Goal: Task Accomplishment & Management: Use online tool/utility

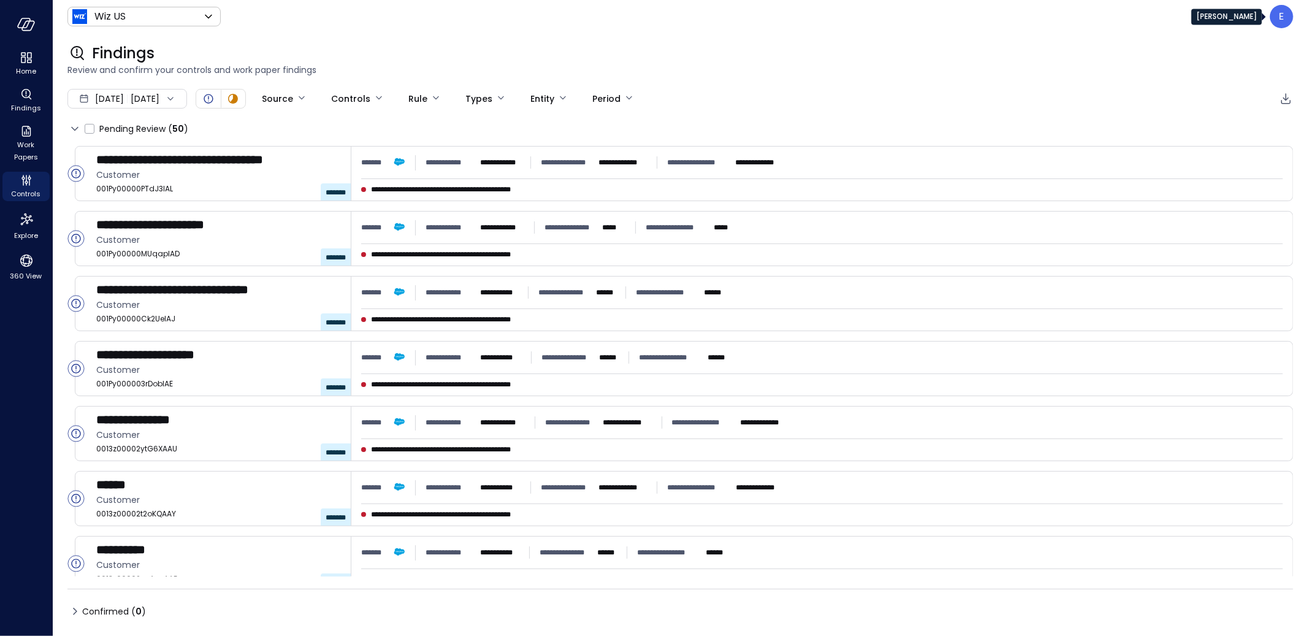
click at [1287, 18] on div "E" at bounding box center [1281, 16] width 23 height 23
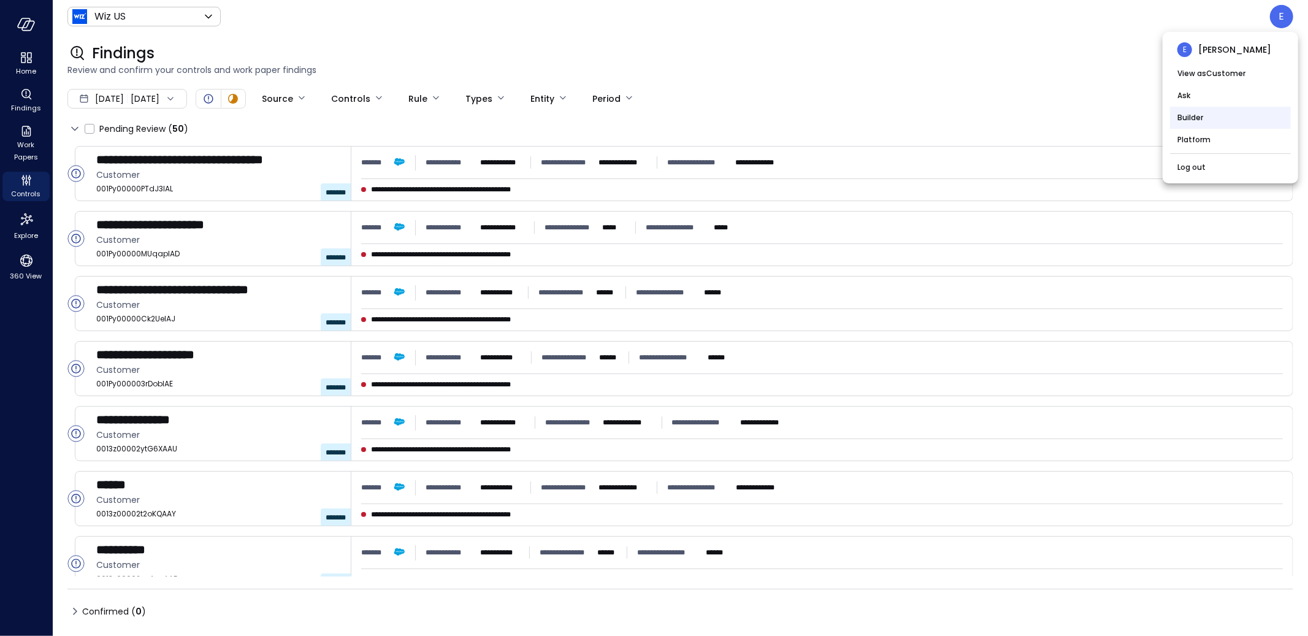
click at [1206, 123] on li "Builder" at bounding box center [1230, 118] width 121 height 22
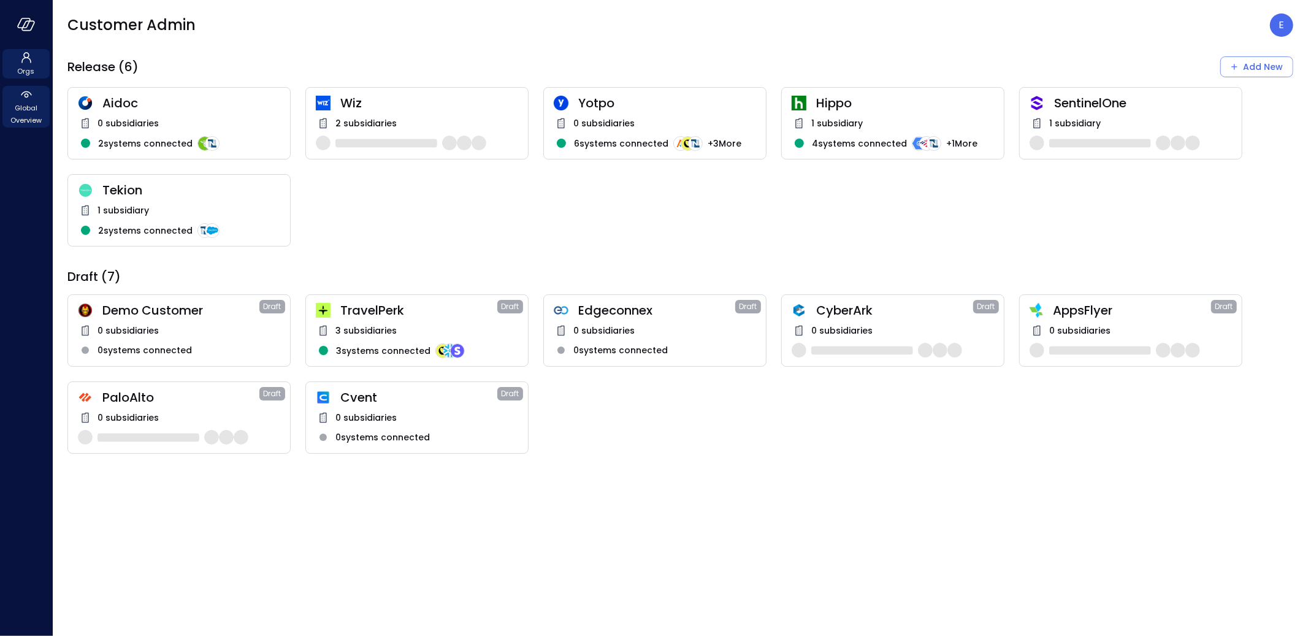
click at [33, 109] on span "Global Overview" at bounding box center [25, 114] width 37 height 25
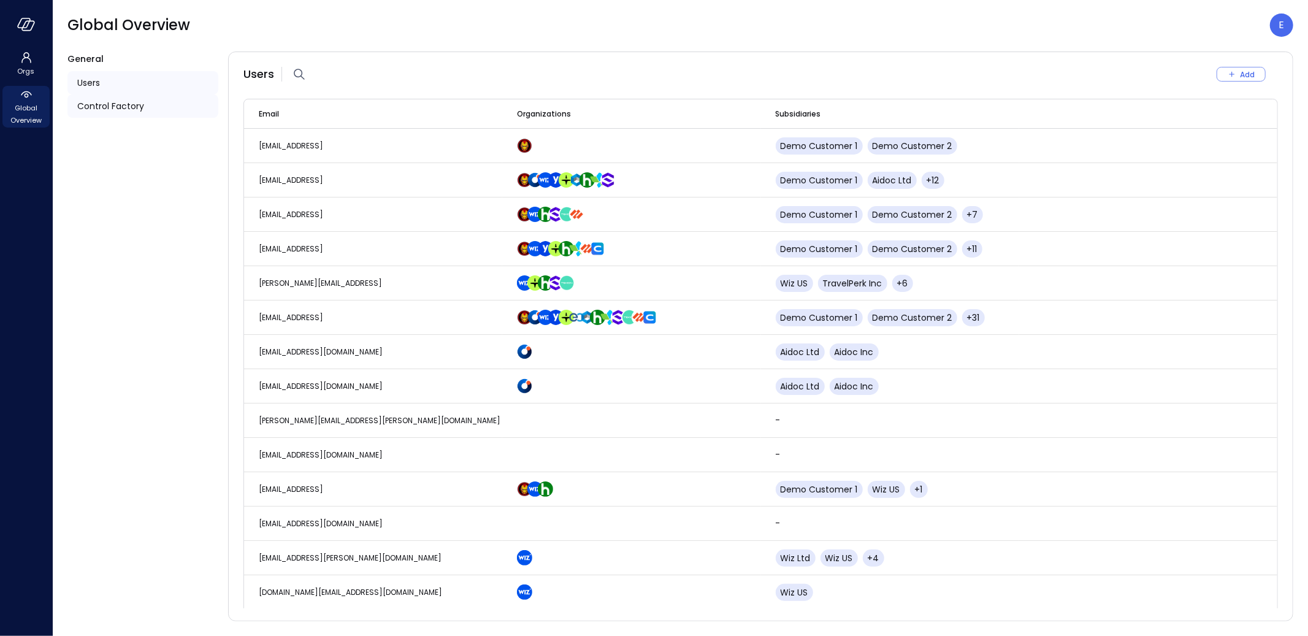
click at [97, 106] on span "Control Factory" at bounding box center [110, 105] width 67 height 13
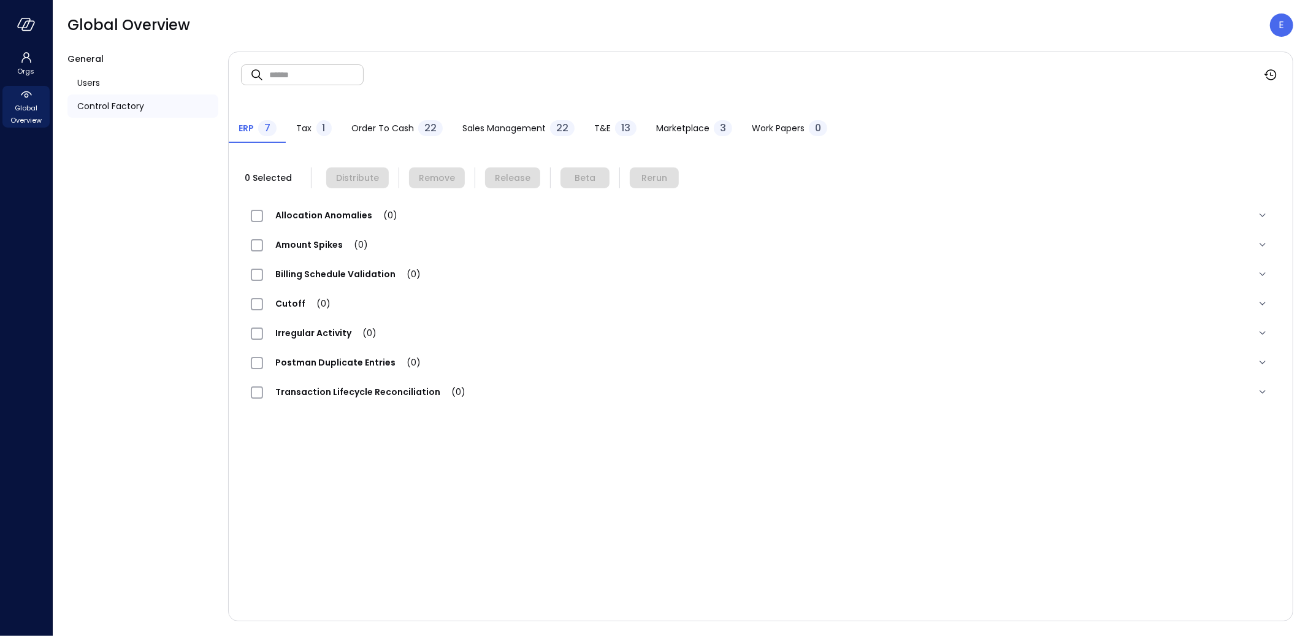
click at [778, 127] on span "Work Papers" at bounding box center [778, 127] width 53 height 13
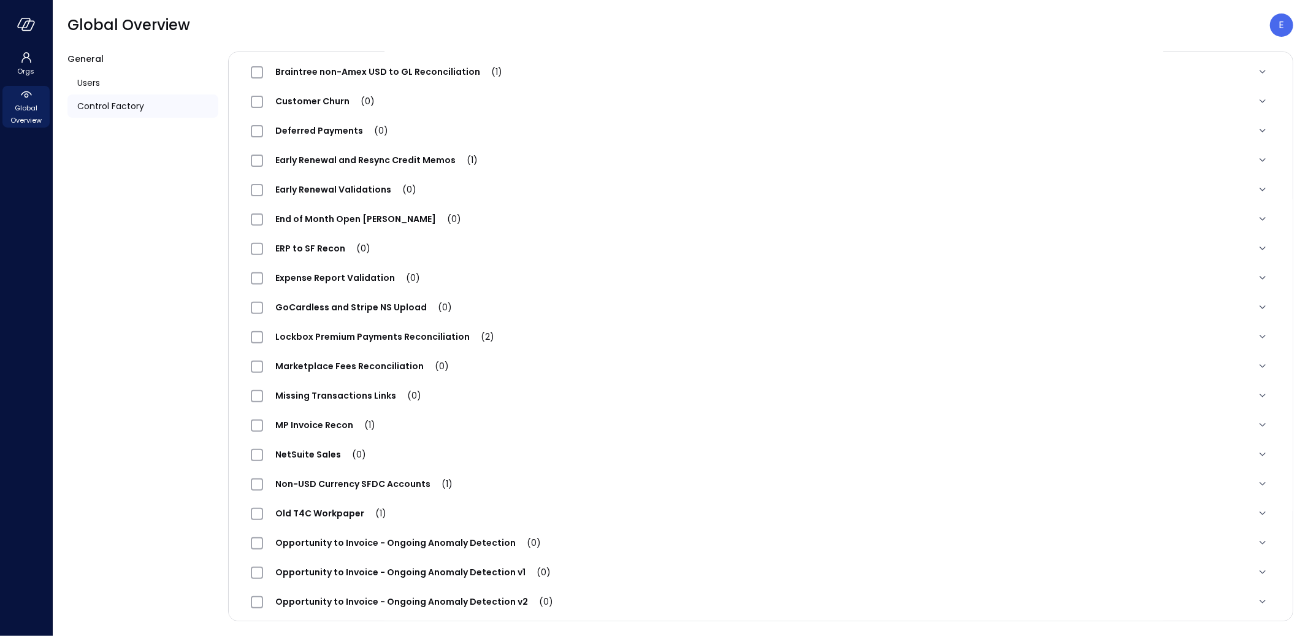
scroll to position [1143, 0]
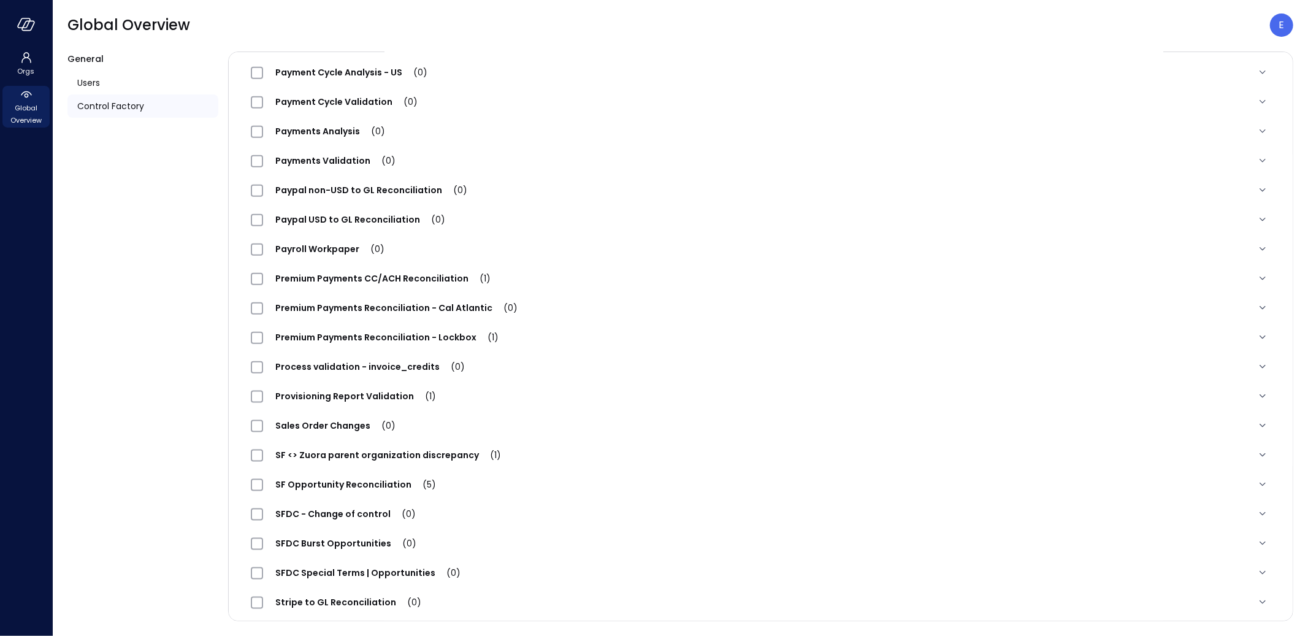
click at [383, 335] on span "Premium Payments Reconciliation - Lockbox (1)" at bounding box center [387, 337] width 248 height 12
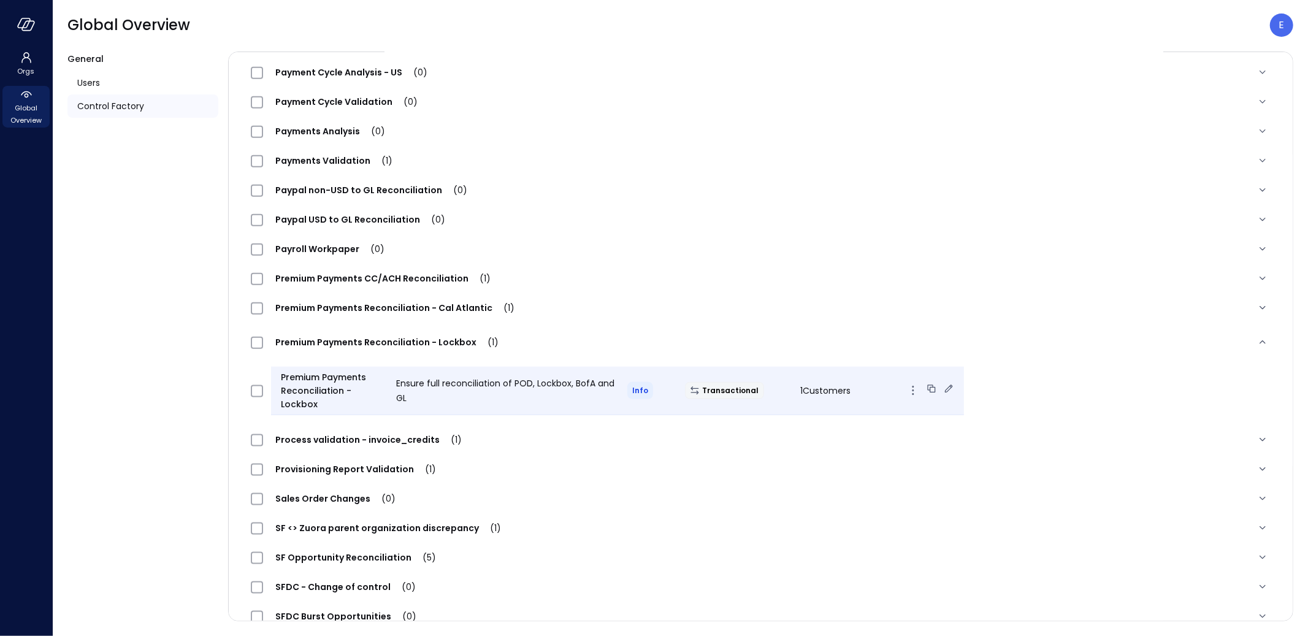
click at [942, 386] on icon at bounding box center [948, 389] width 12 height 12
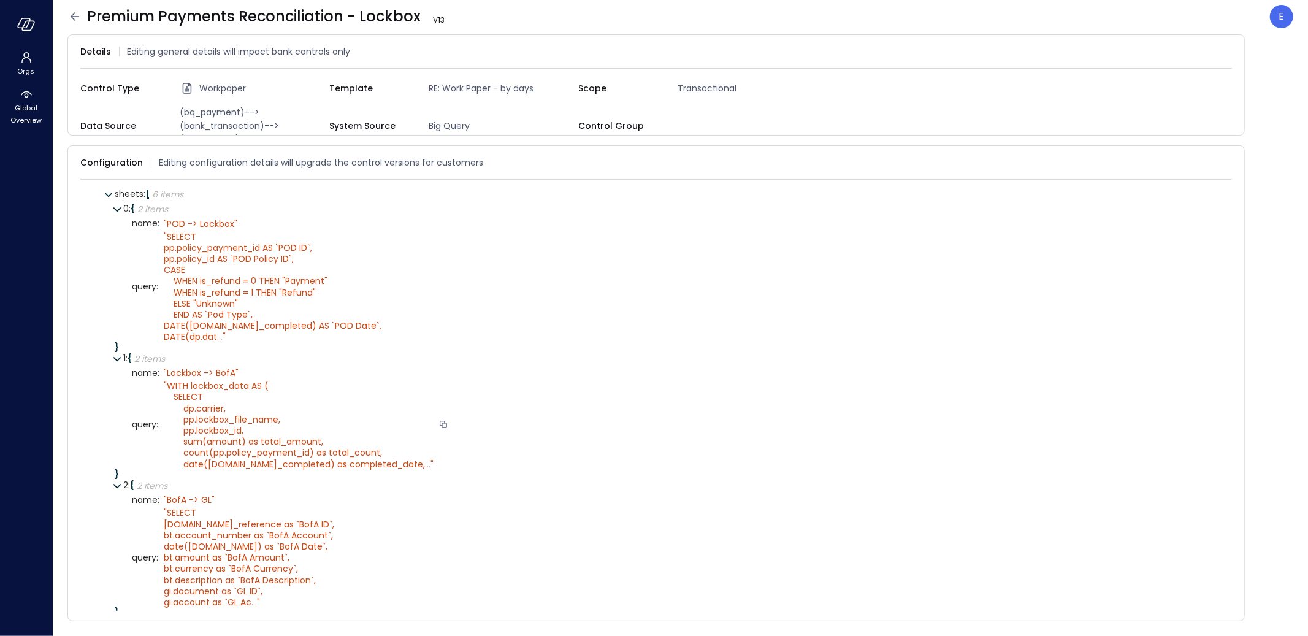
scroll to position [40, 0]
click at [1227, 158] on icon at bounding box center [1226, 162] width 8 height 8
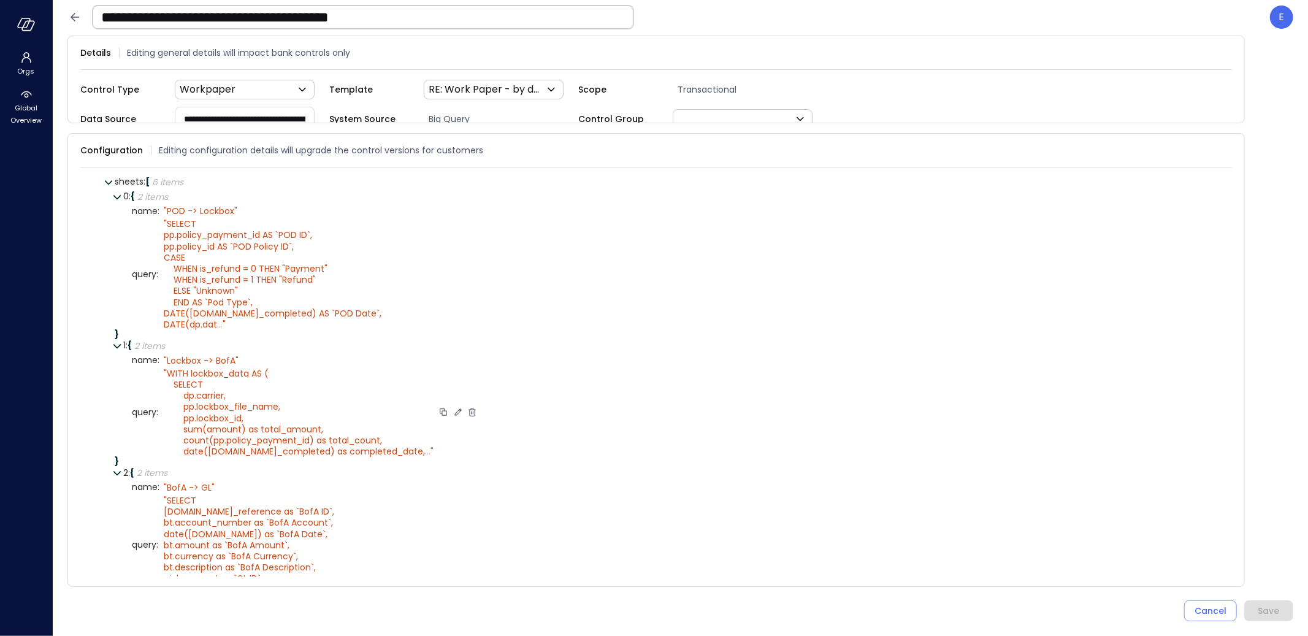
click at [452, 413] on icon at bounding box center [457, 411] width 11 height 11
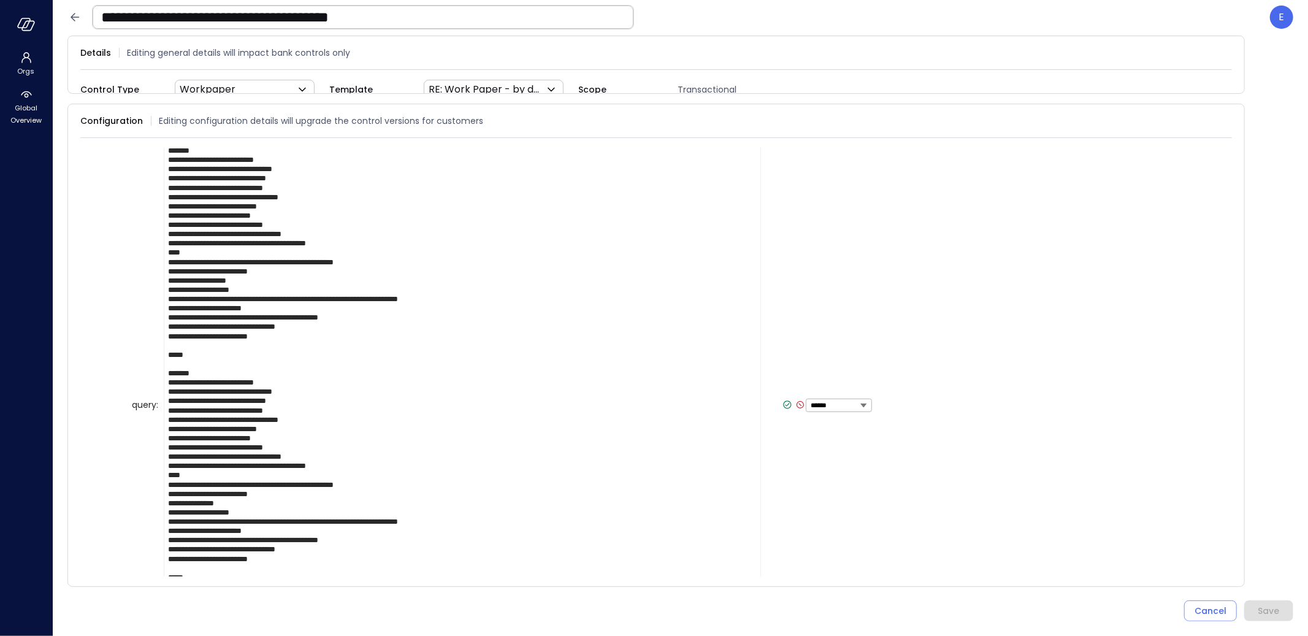
scroll to position [362, 0]
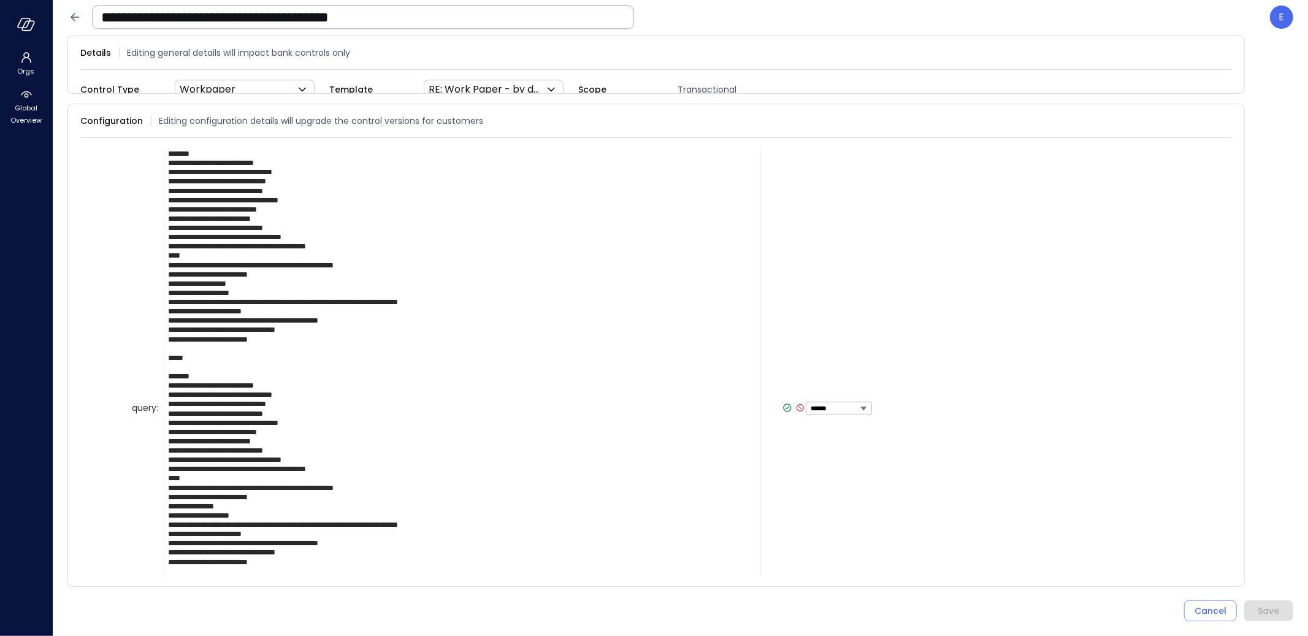
click at [495, 443] on textarea at bounding box center [462, 408] width 597 height 783
